Goal: Browse casually

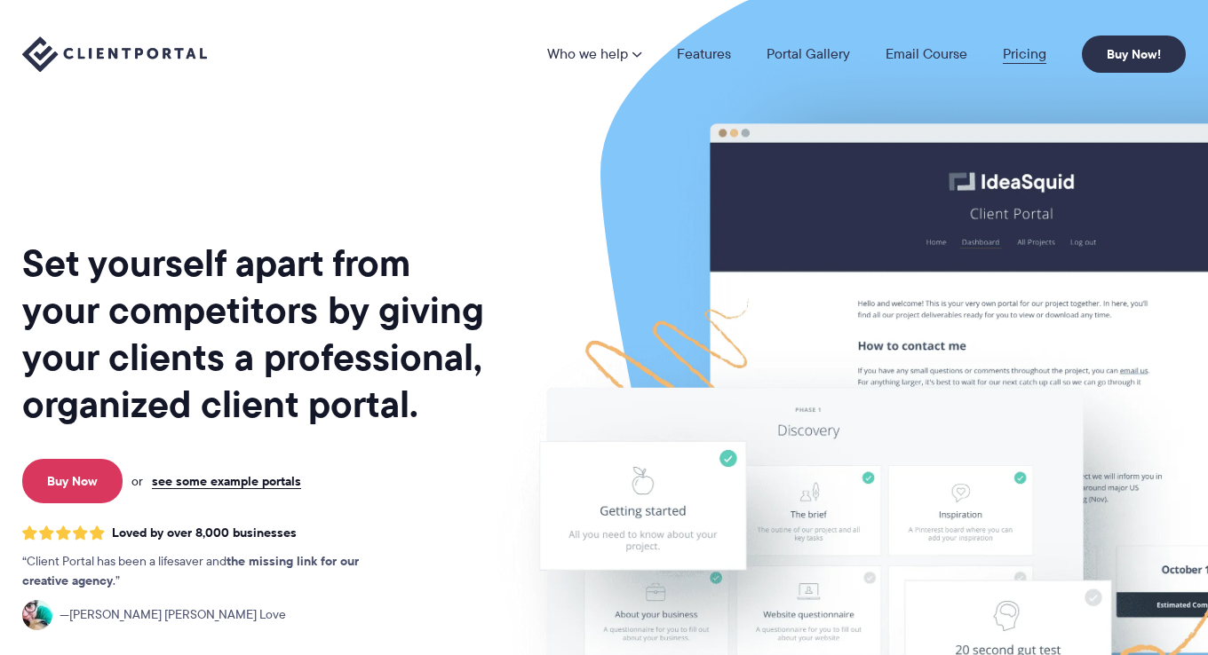
click at [1018, 58] on link "Pricing" at bounding box center [1025, 54] width 44 height 14
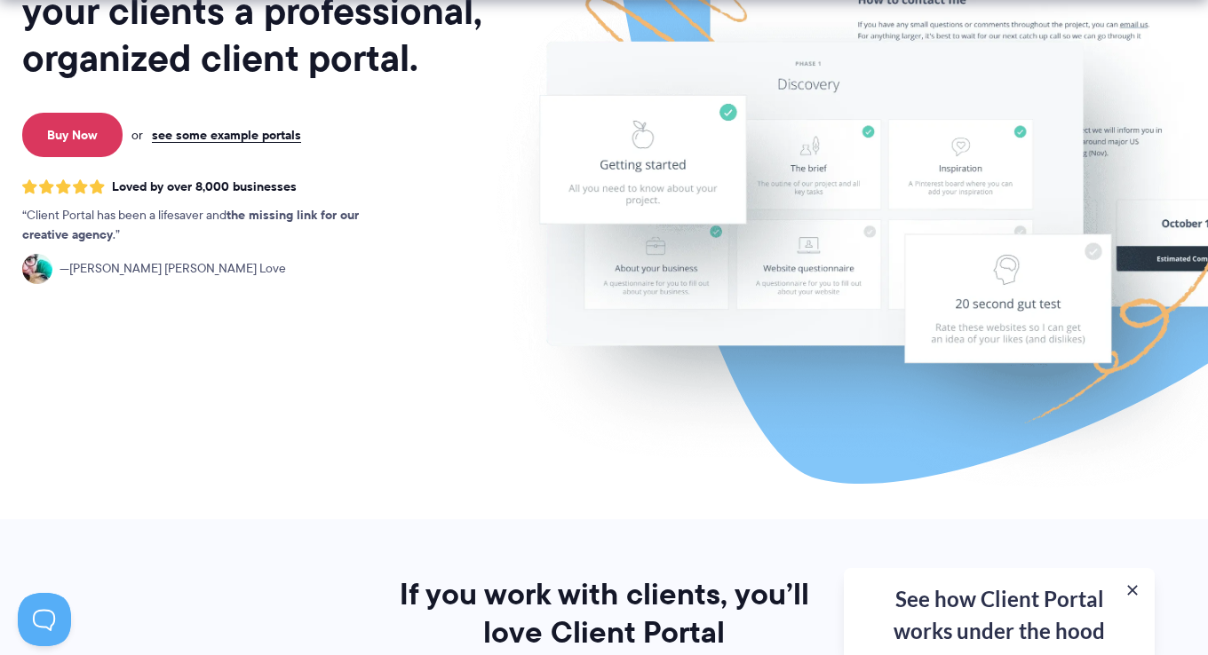
scroll to position [444, 0]
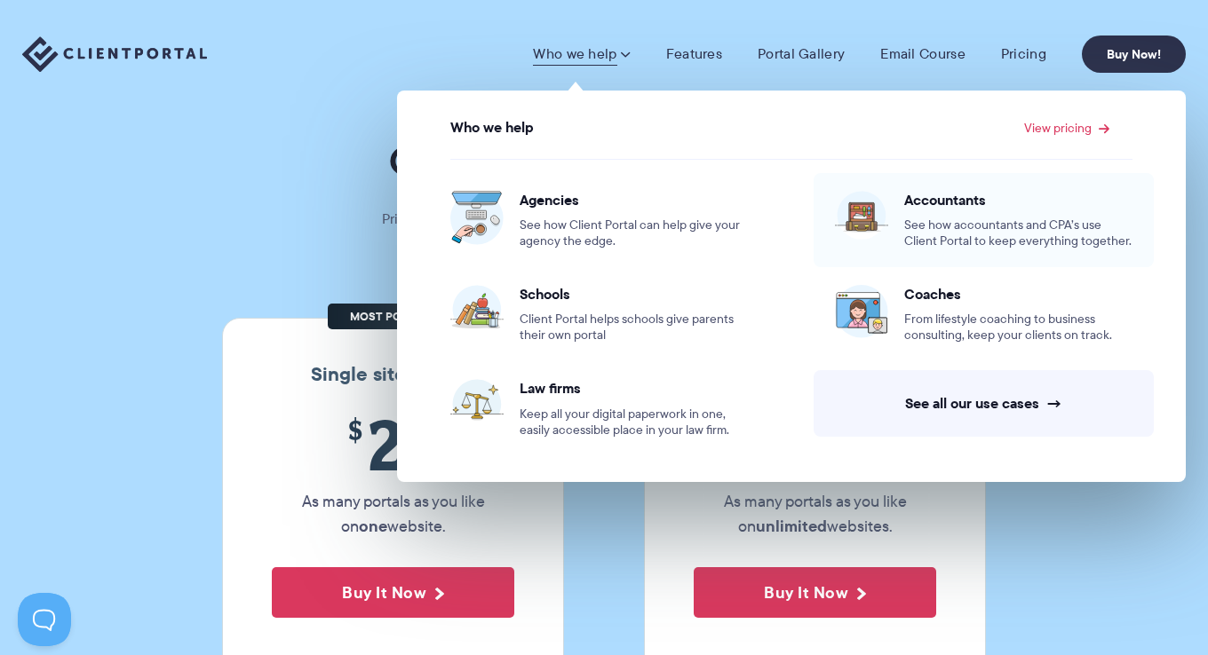
click at [1011, 242] on span "See how accountants and CPA’s use Client Portal to keep everything together." at bounding box center [1018, 234] width 228 height 32
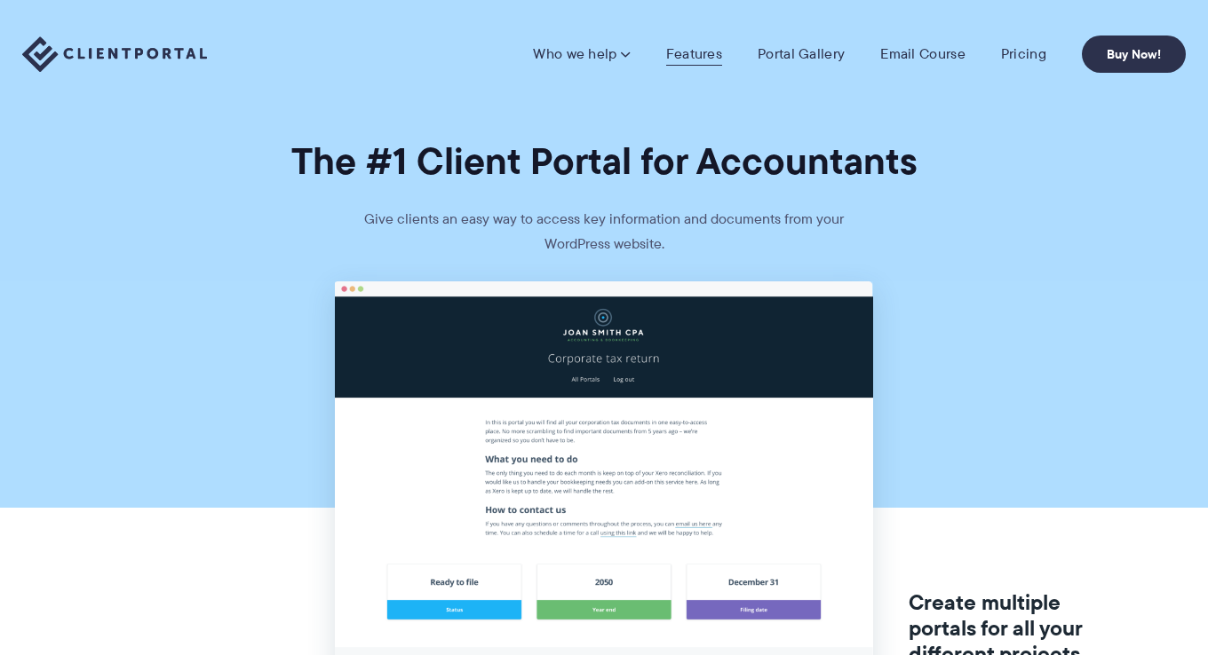
click at [699, 54] on link "Features" at bounding box center [694, 54] width 56 height 18
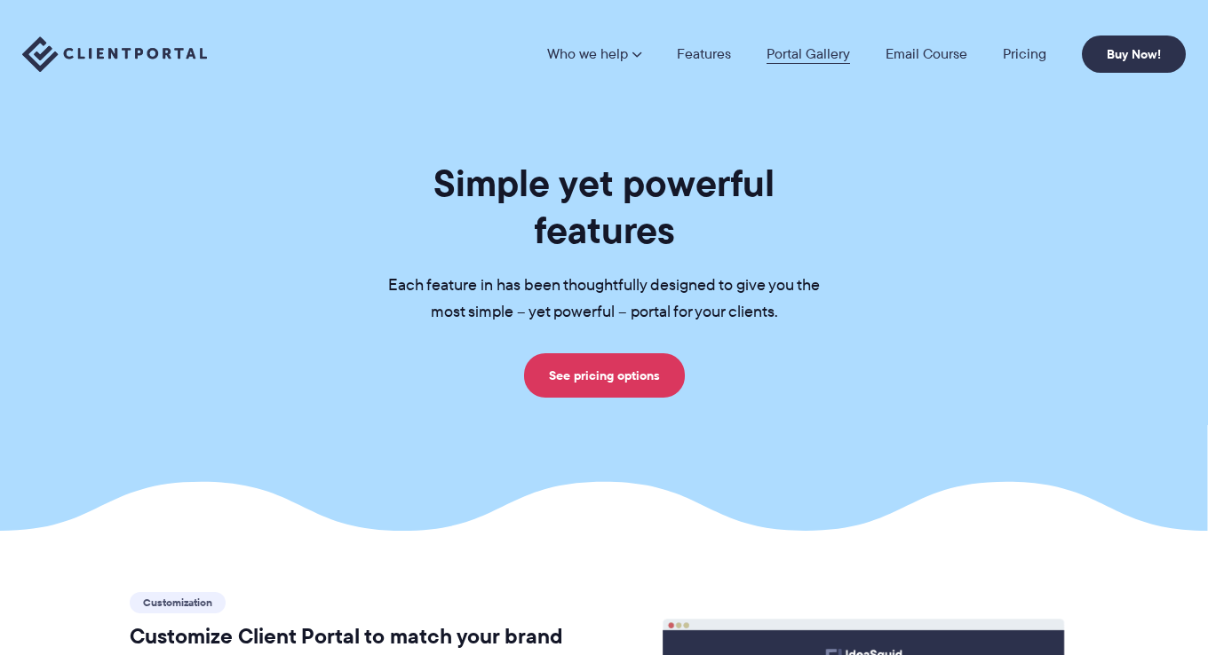
click at [809, 60] on link "Portal Gallery" at bounding box center [807, 54] width 83 height 14
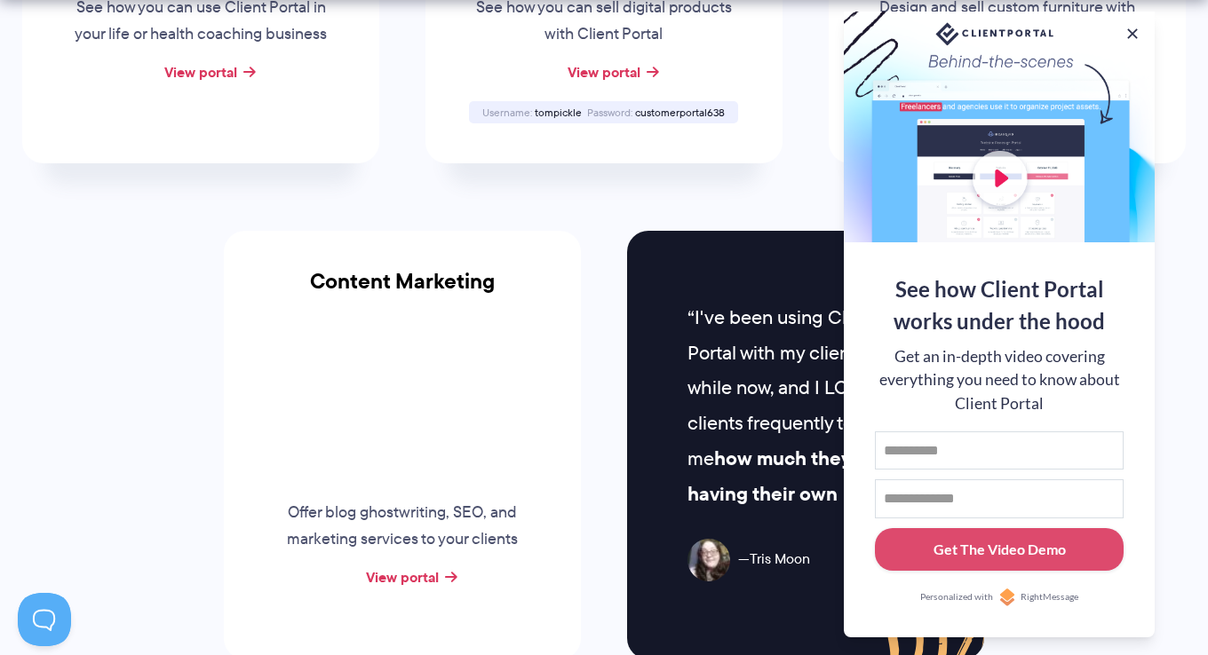
scroll to position [1687, 0]
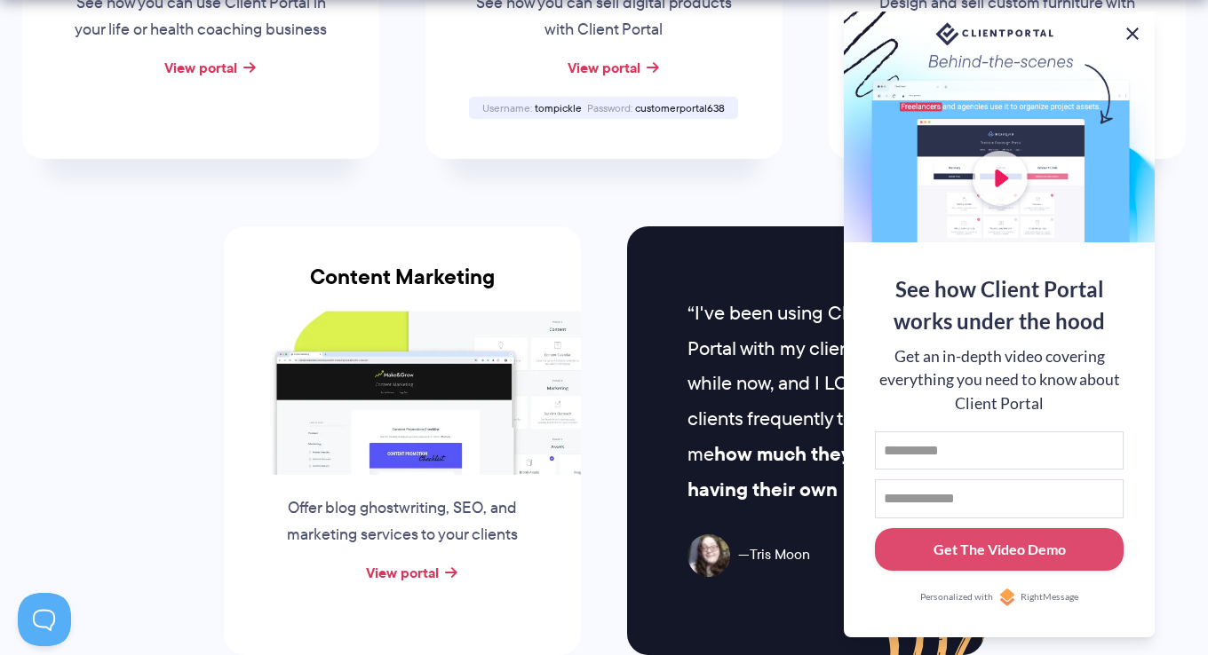
click at [1131, 28] on button at bounding box center [1132, 33] width 21 height 21
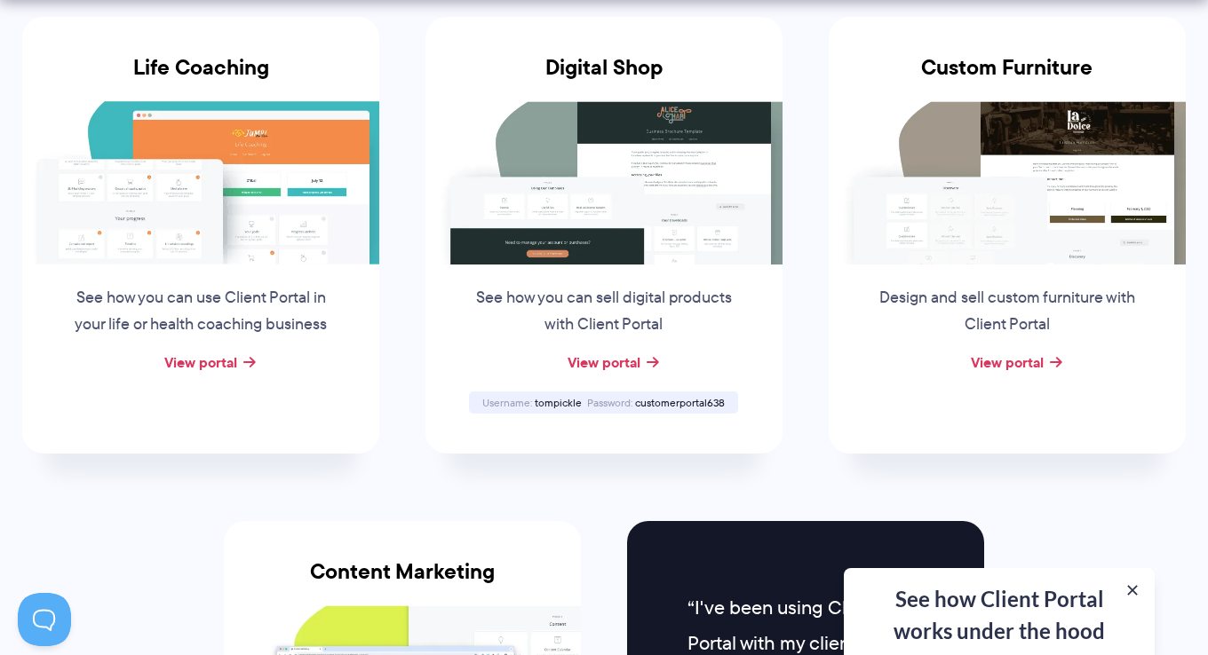
scroll to position [1421, 0]
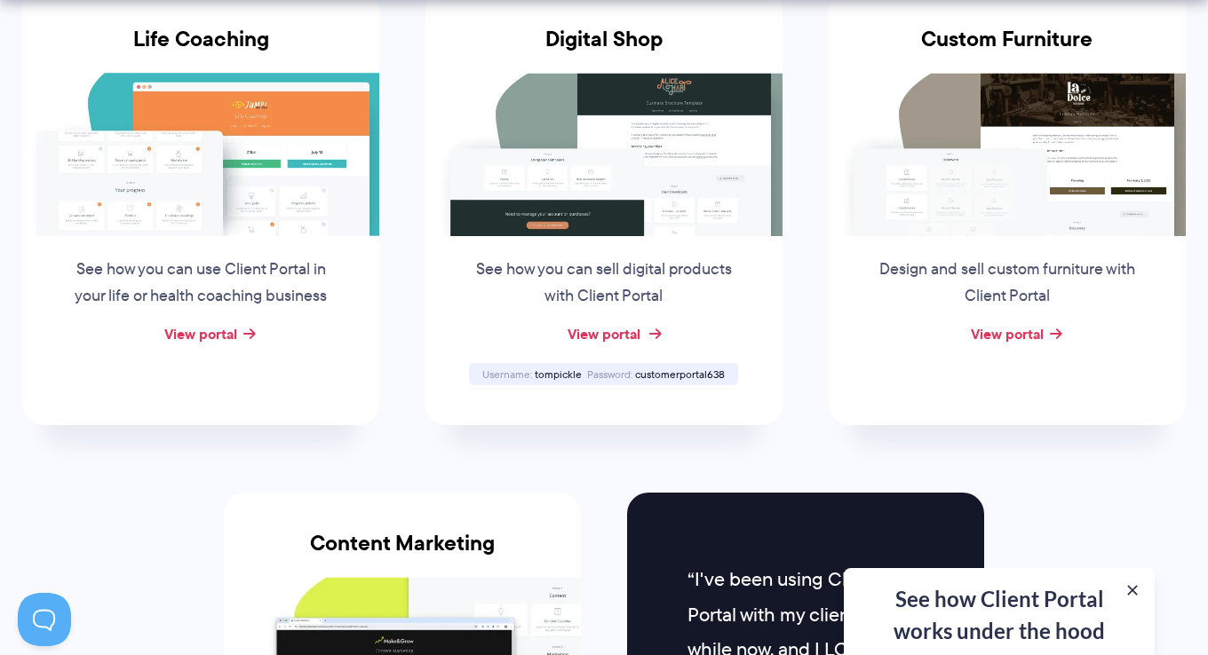
click at [617, 336] on link "View portal" at bounding box center [603, 333] width 73 height 21
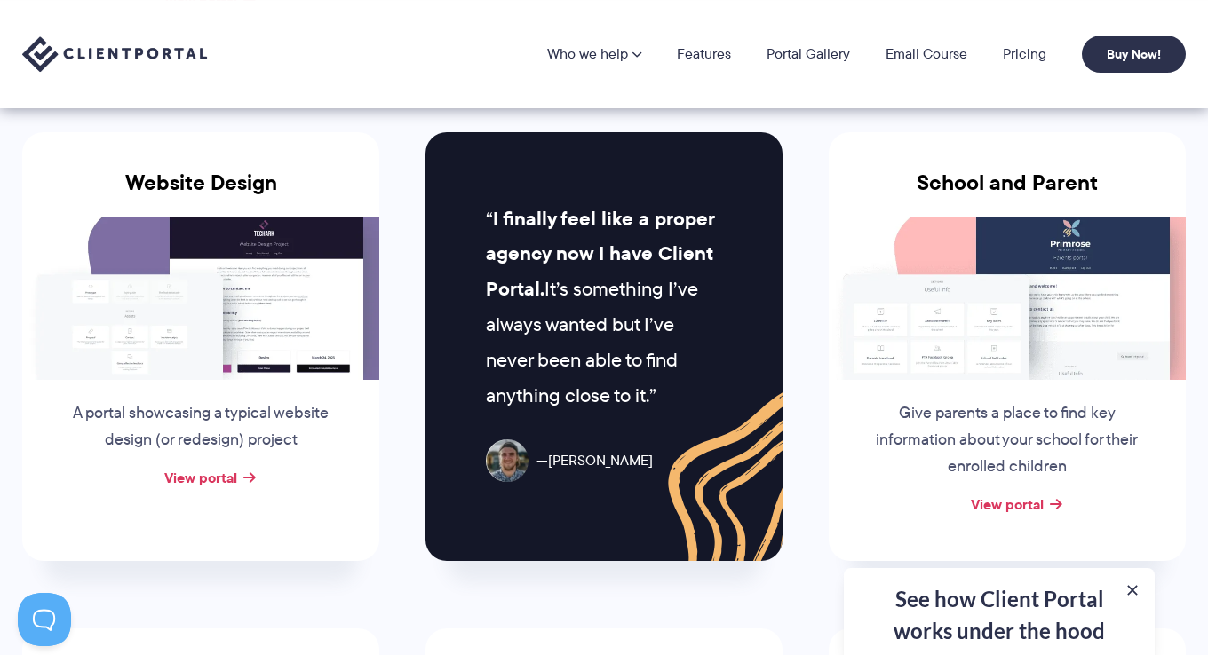
scroll to position [888, 0]
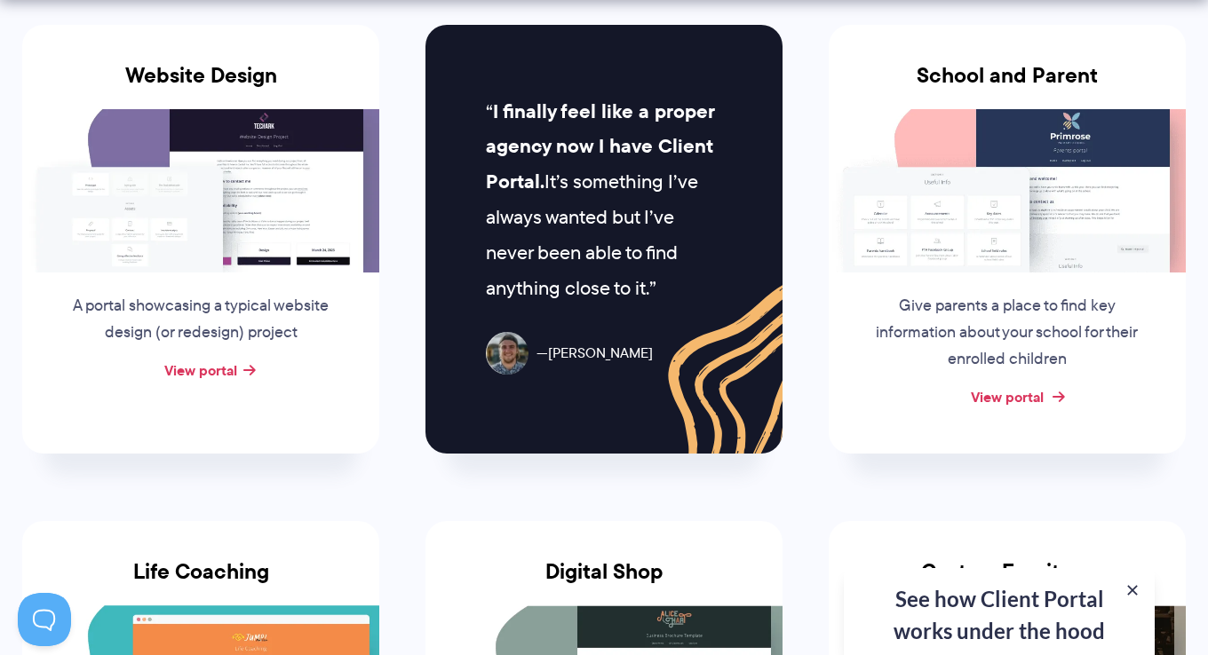
click at [1004, 395] on link "View portal" at bounding box center [1007, 396] width 73 height 21
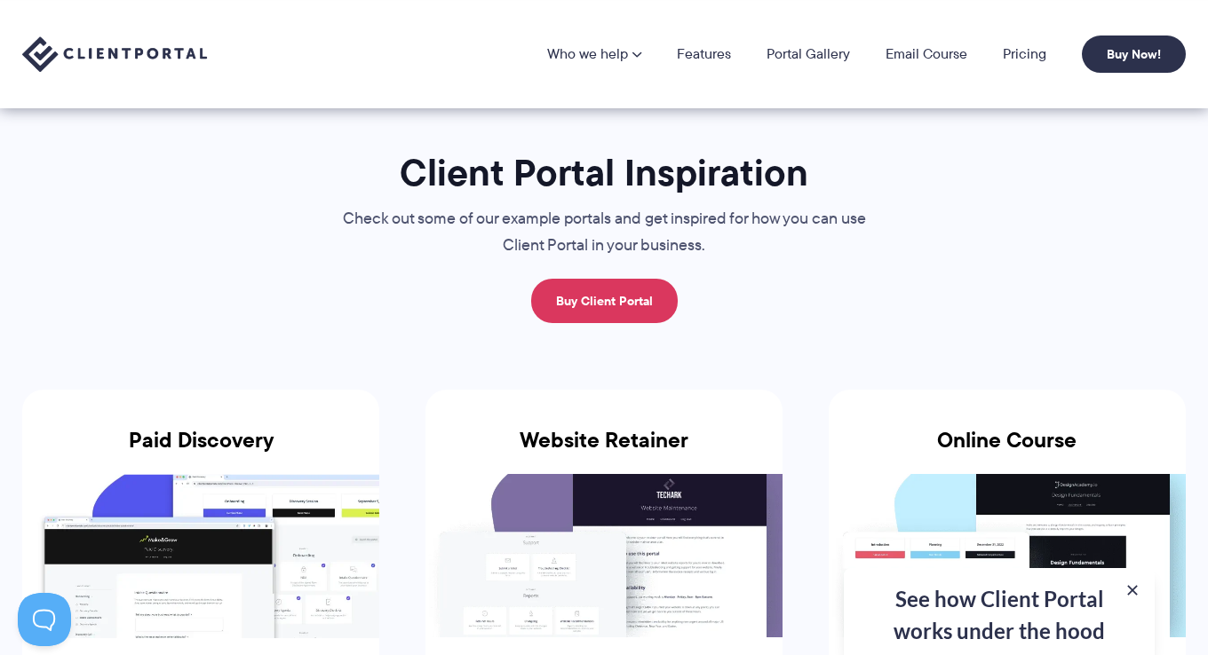
scroll to position [0, 0]
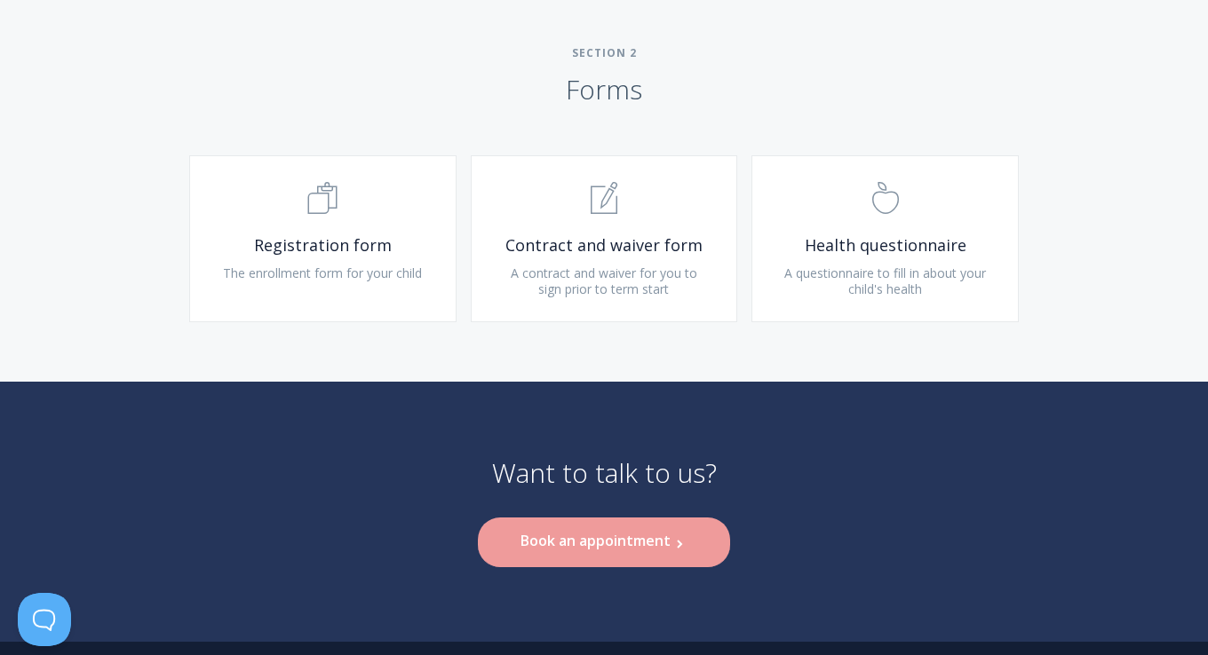
scroll to position [1243, 0]
